Goal: Information Seeking & Learning: Learn about a topic

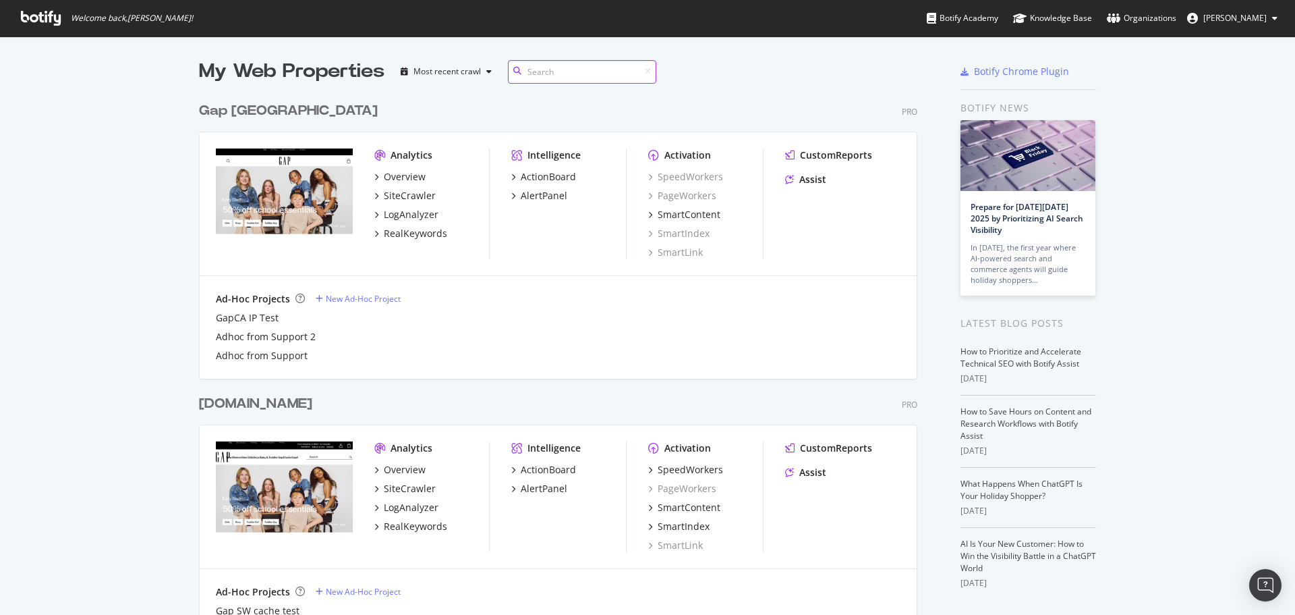
scroll to position [1544, 719]
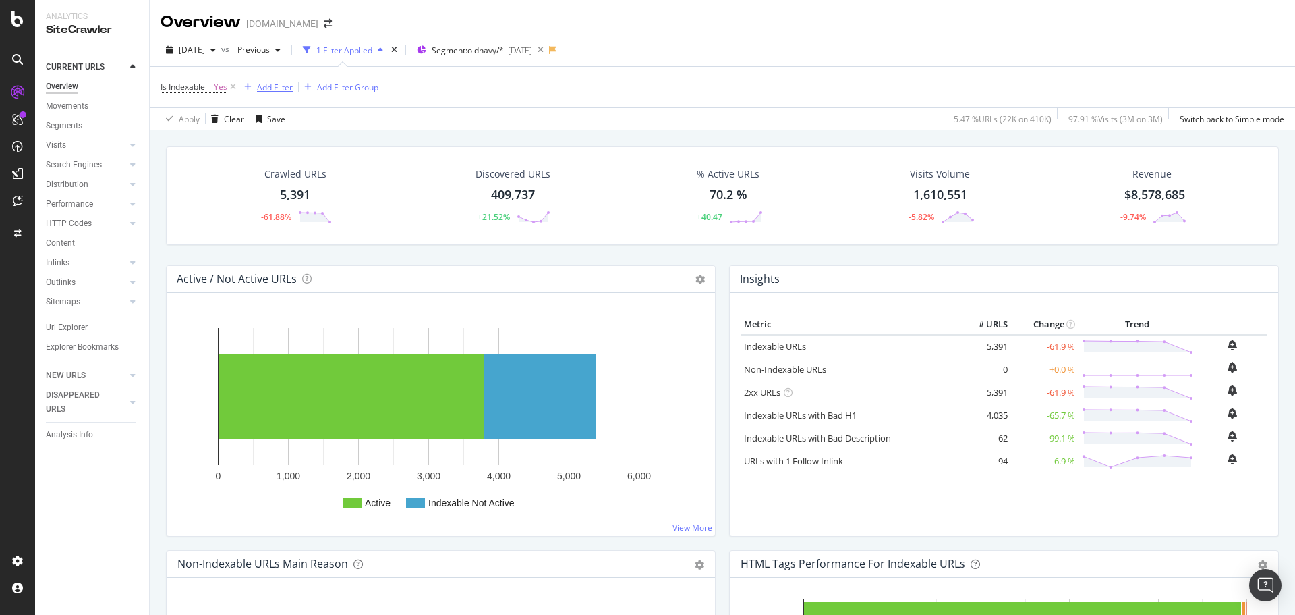
click at [283, 88] on div "Add Filter" at bounding box center [275, 87] width 36 height 11
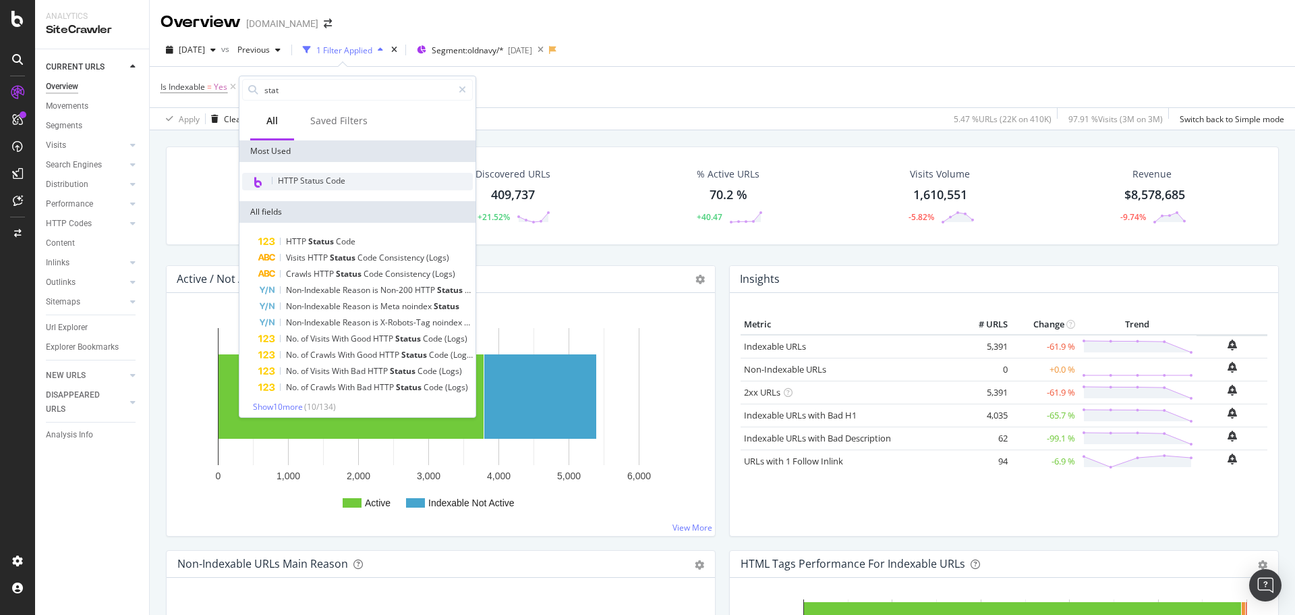
type input "stat"
click at [363, 176] on div "HTTP Status Code" at bounding box center [357, 182] width 231 height 18
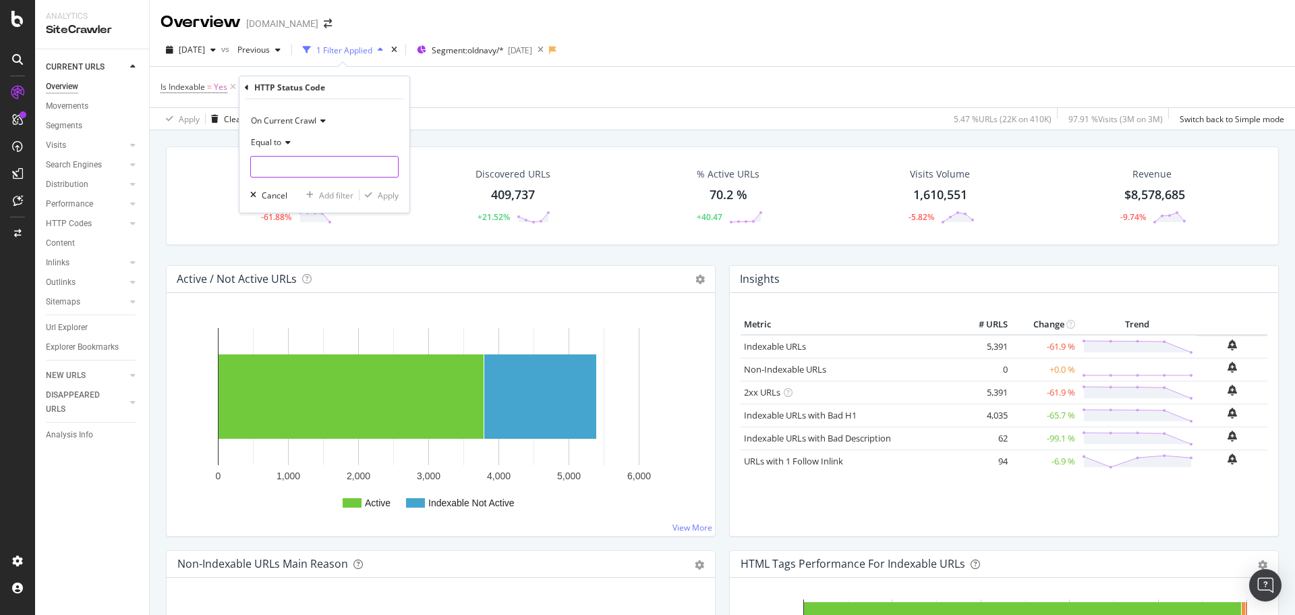
click at [310, 167] on input "number" at bounding box center [324, 167] width 148 height 22
type input "309"
click at [347, 186] on span "348,592 URLS" at bounding box center [372, 184] width 50 height 11
click at [390, 196] on div "Apply" at bounding box center [388, 195] width 21 height 11
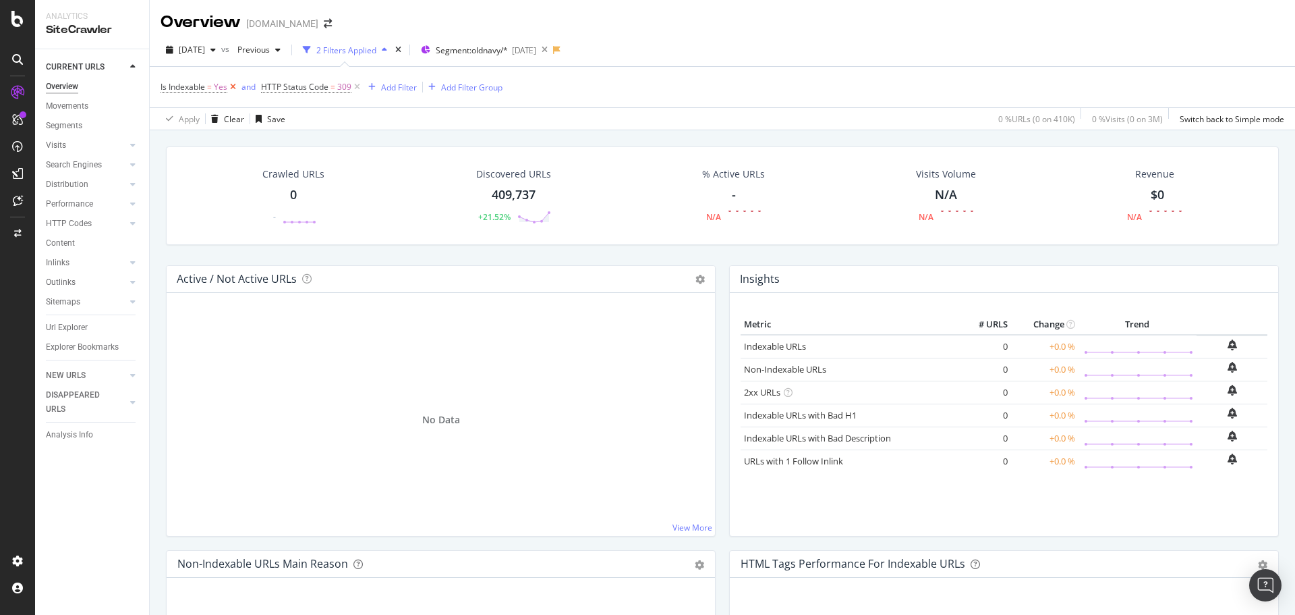
click at [235, 88] on icon at bounding box center [232, 86] width 11 height 13
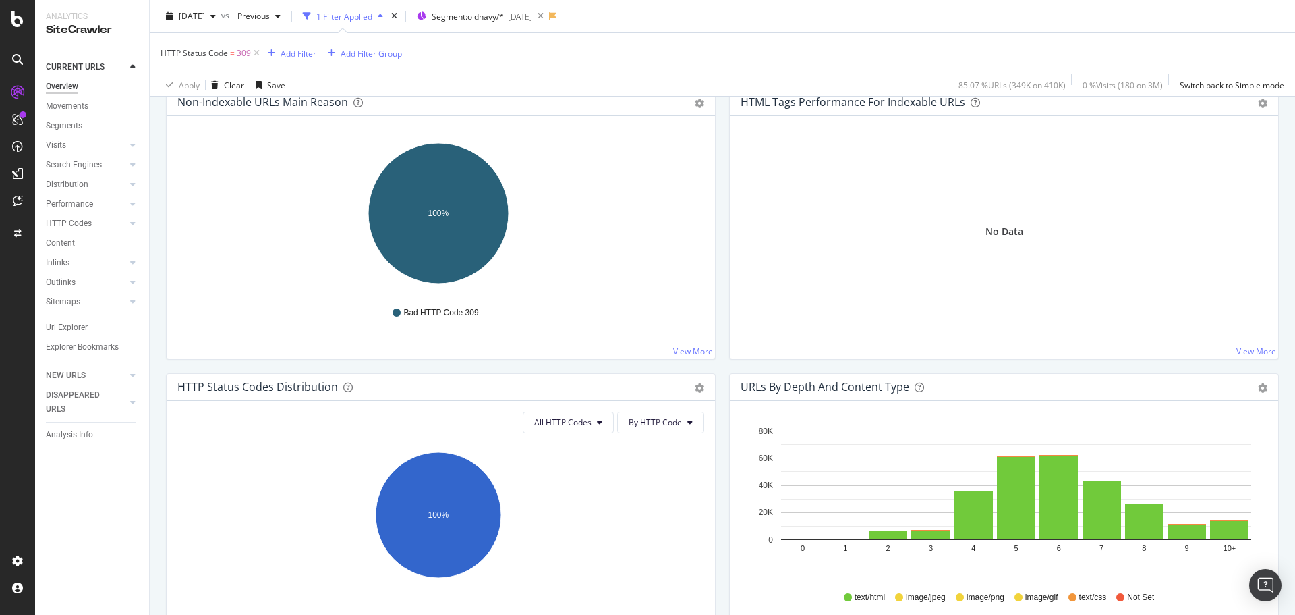
scroll to position [192, 0]
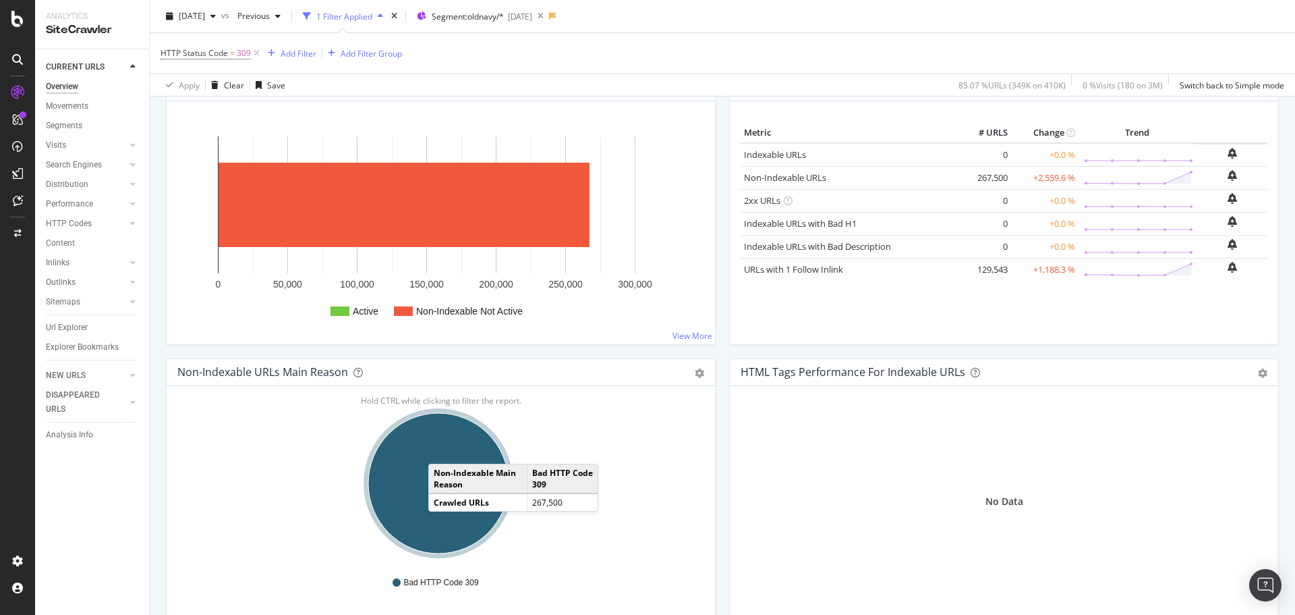
drag, startPoint x: 442, startPoint y: 450, endPoint x: 662, endPoint y: 16, distance: 487.0
click at [441, 450] on ellipse "A chart." at bounding box center [438, 483] width 140 height 140
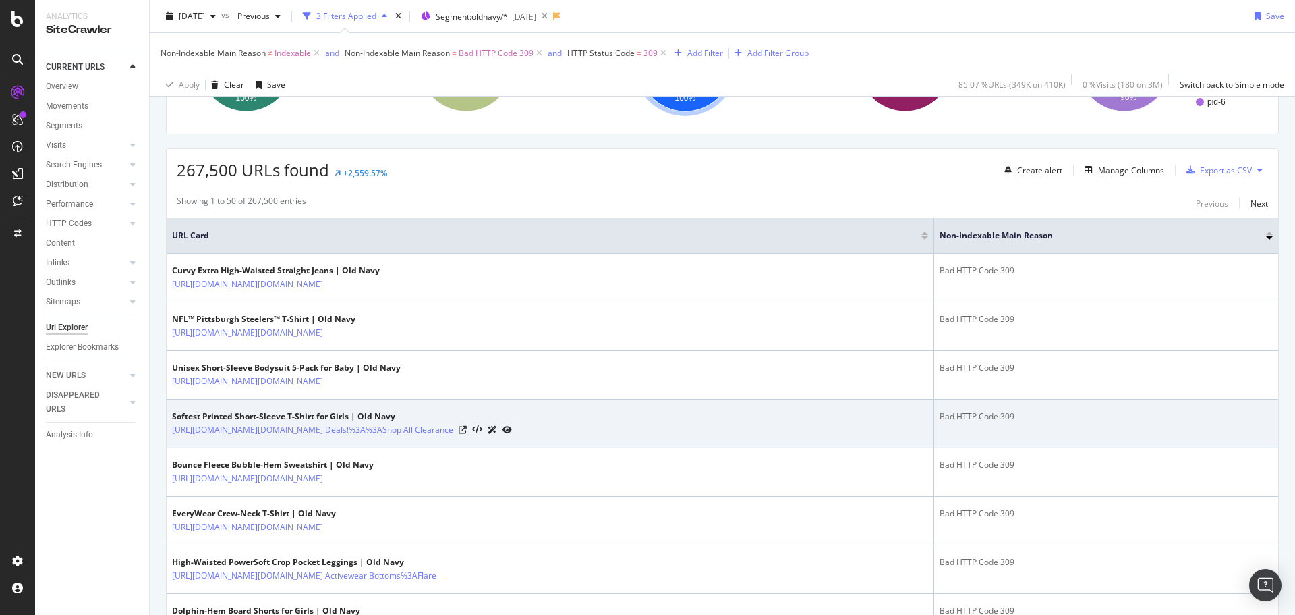
scroll to position [202, 0]
